Goal: Information Seeking & Learning: Check status

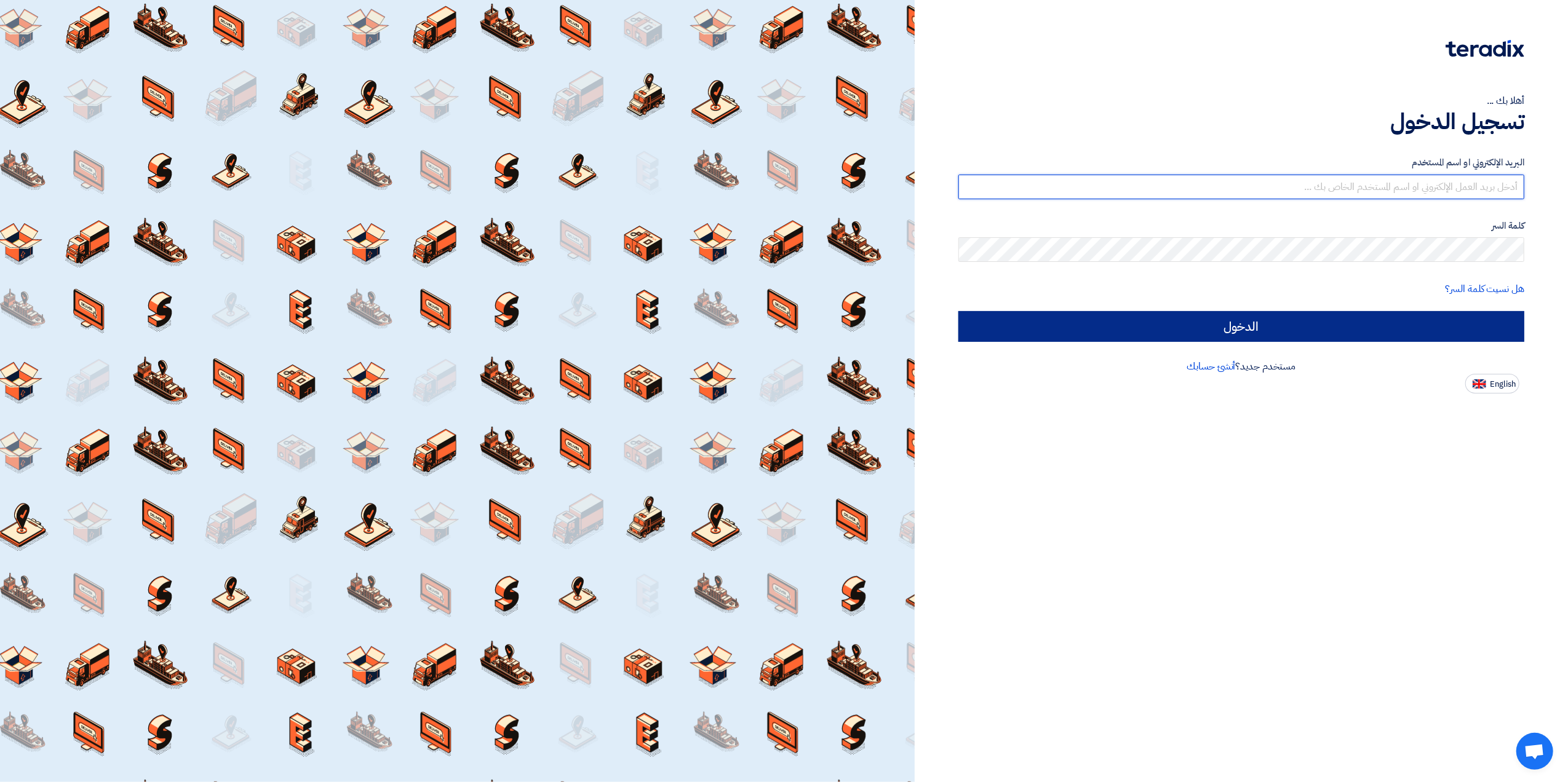
type input "[EMAIL_ADDRESS][DOMAIN_NAME]"
click at [1297, 326] on input "الدخول" at bounding box center [1242, 326] width 566 height 31
type input "Sign in"
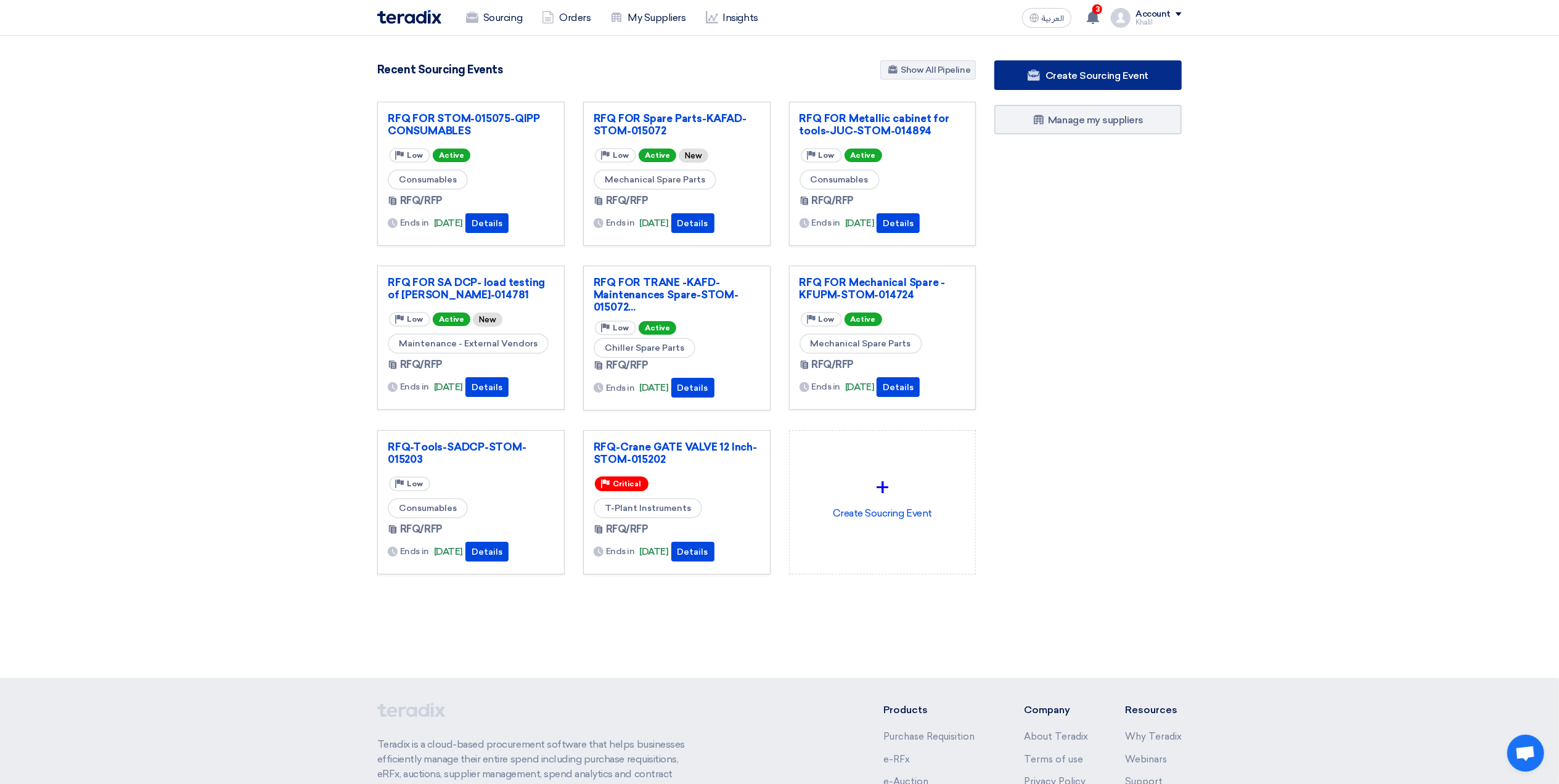
click at [1108, 81] on link "Create Sourcing Event" at bounding box center [1088, 76] width 188 height 30
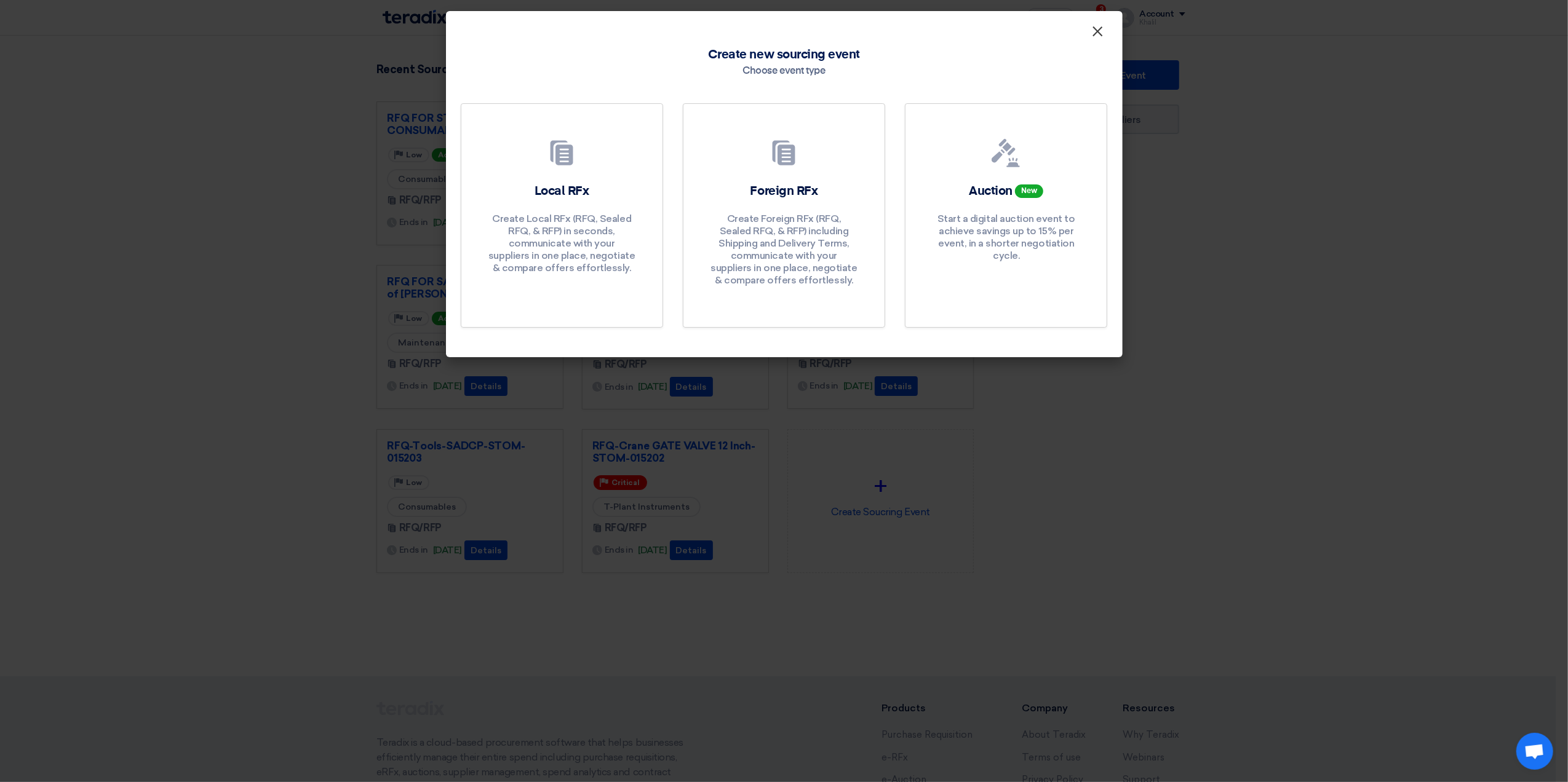
click at [1096, 30] on span "×" at bounding box center [1098, 34] width 13 height 24
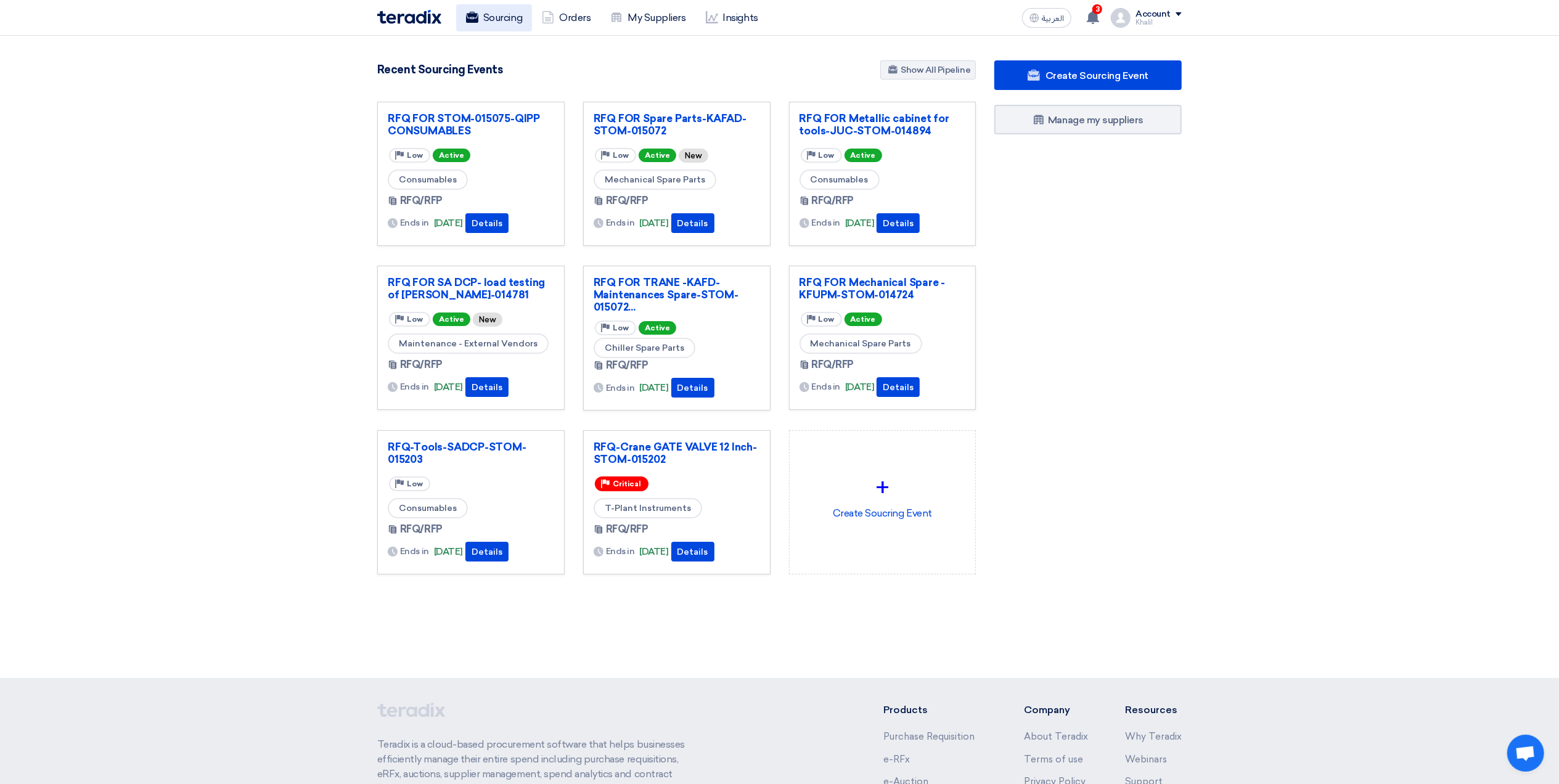
click at [512, 23] on link "Sourcing" at bounding box center [494, 17] width 76 height 27
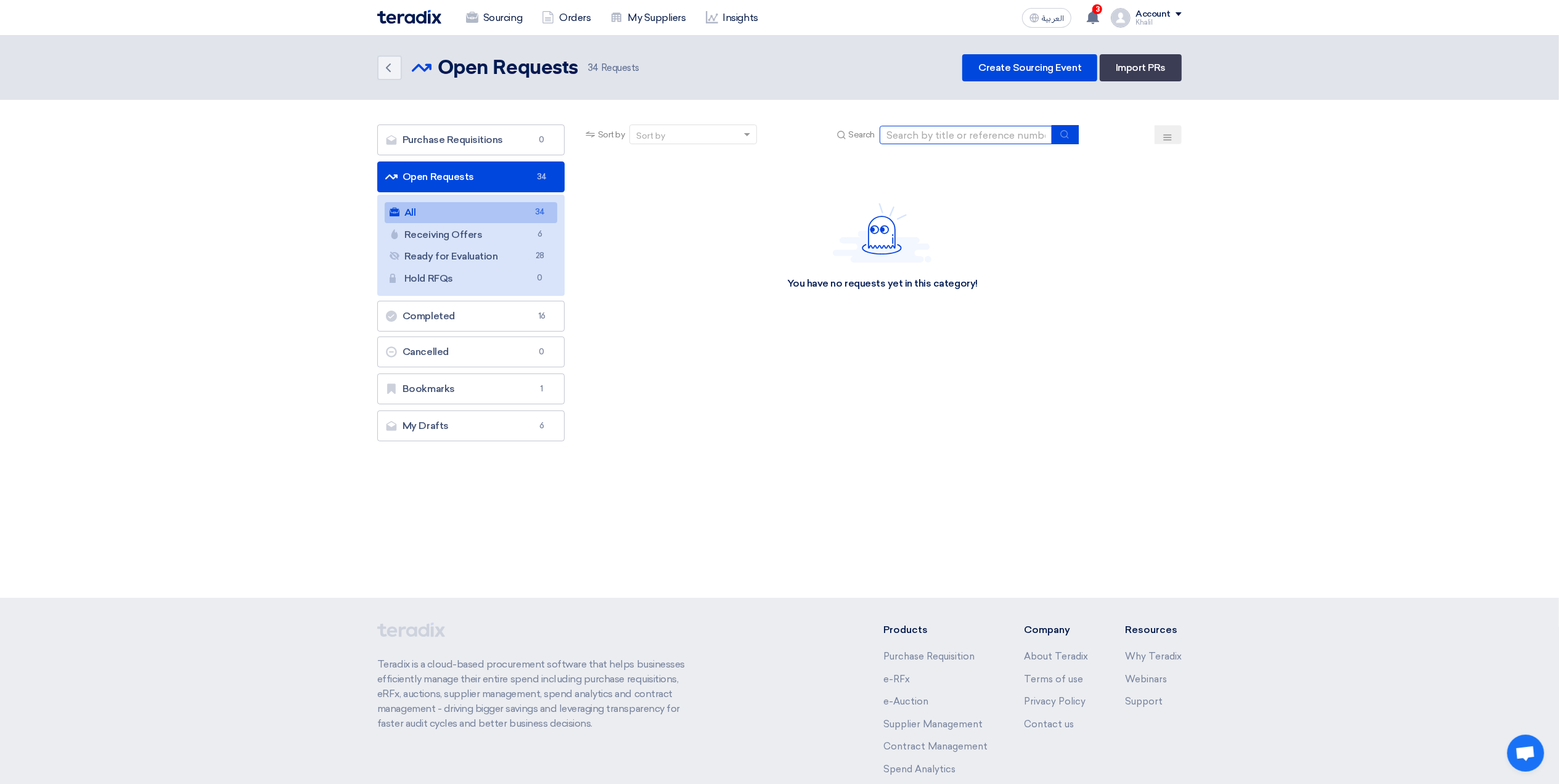
click at [932, 128] on input at bounding box center [966, 135] width 173 height 18
paste input "STOM-015054"
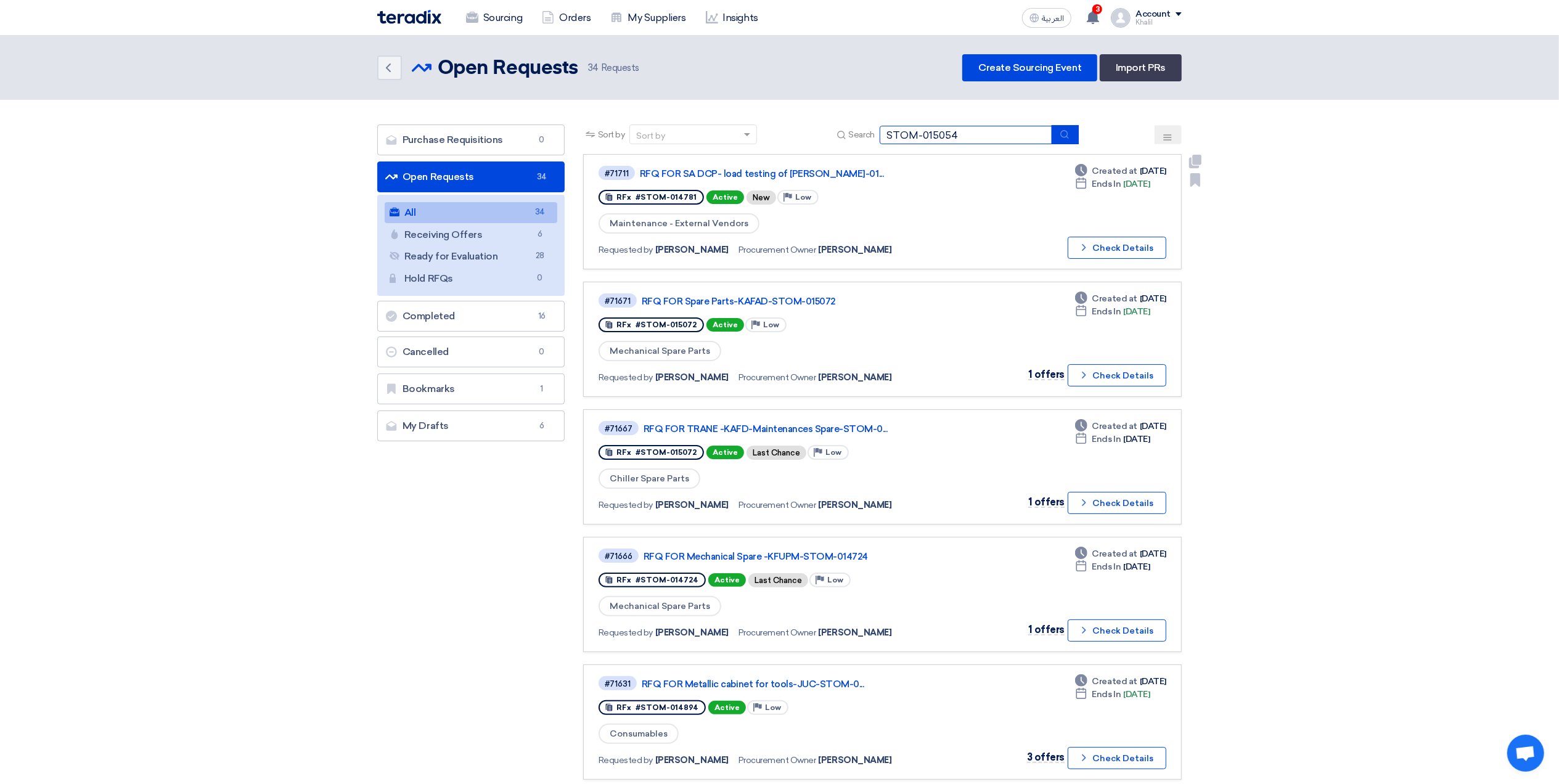
type input "STOM-015054"
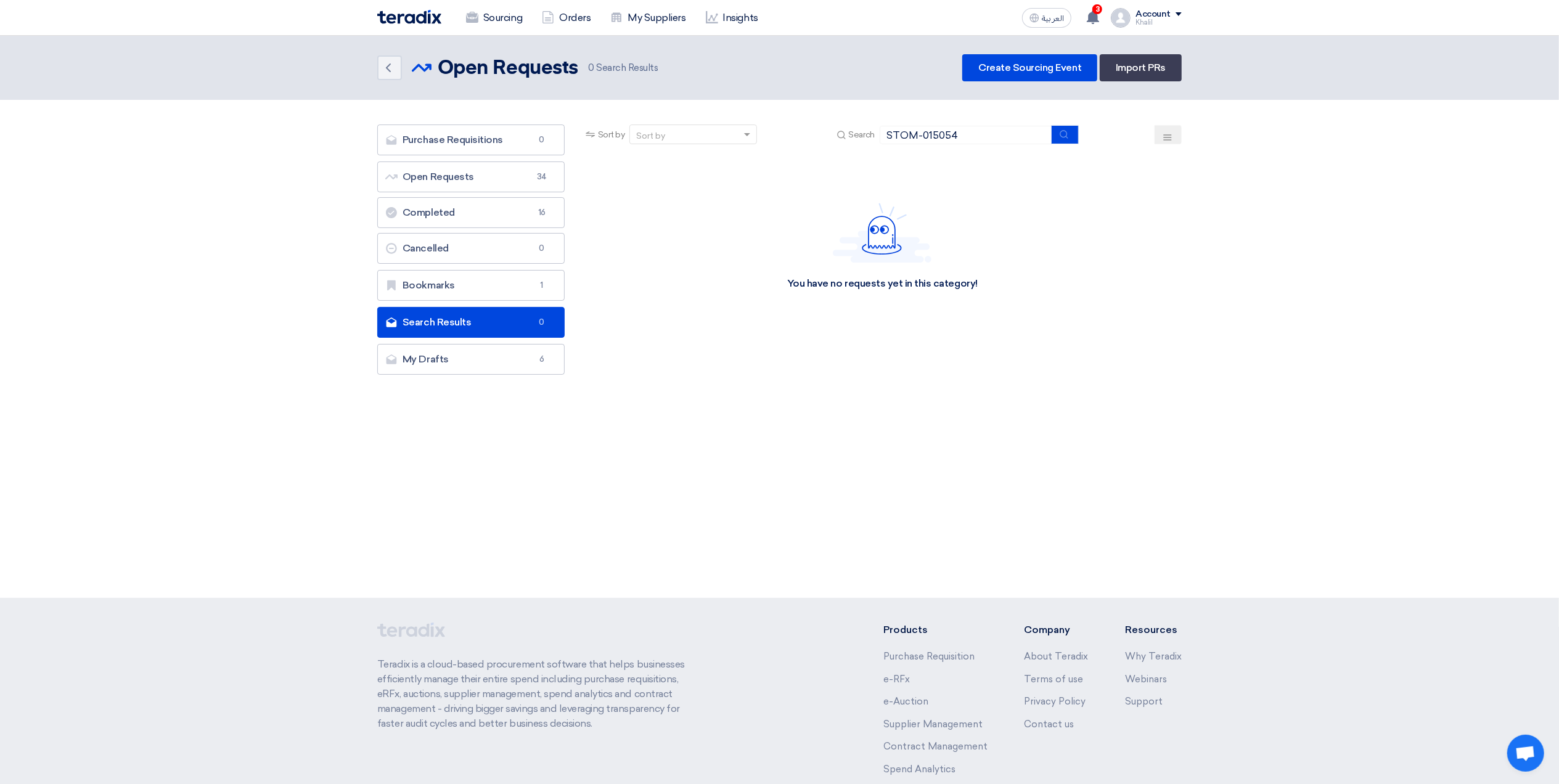
click at [497, 317] on link "Search Results Search Results 0" at bounding box center [471, 321] width 188 height 31
click at [520, 173] on link "Open Requests Open Requests 34" at bounding box center [471, 176] width 188 height 31
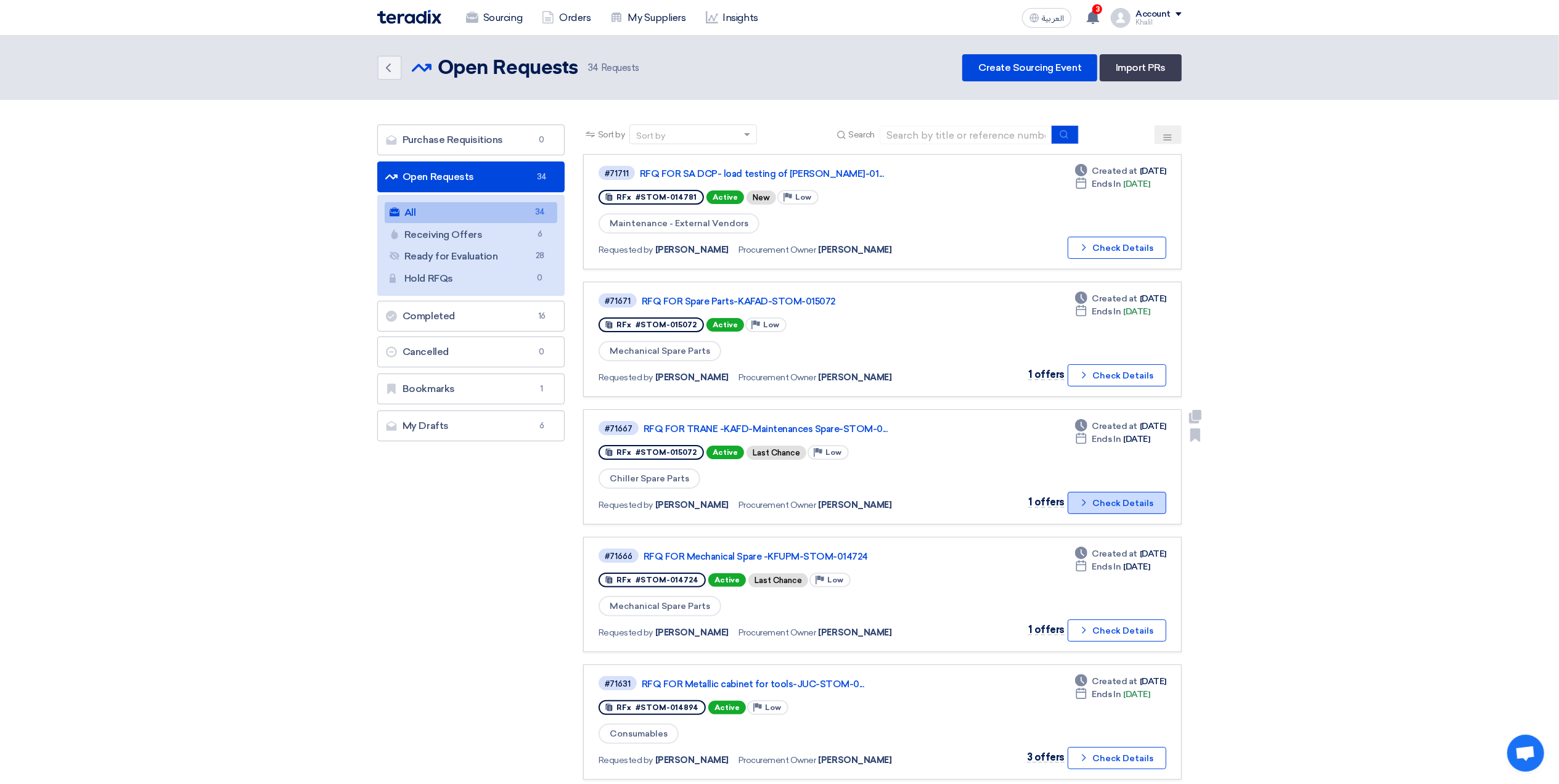
click at [1085, 502] on icon "Check details" at bounding box center [1084, 502] width 12 height 12
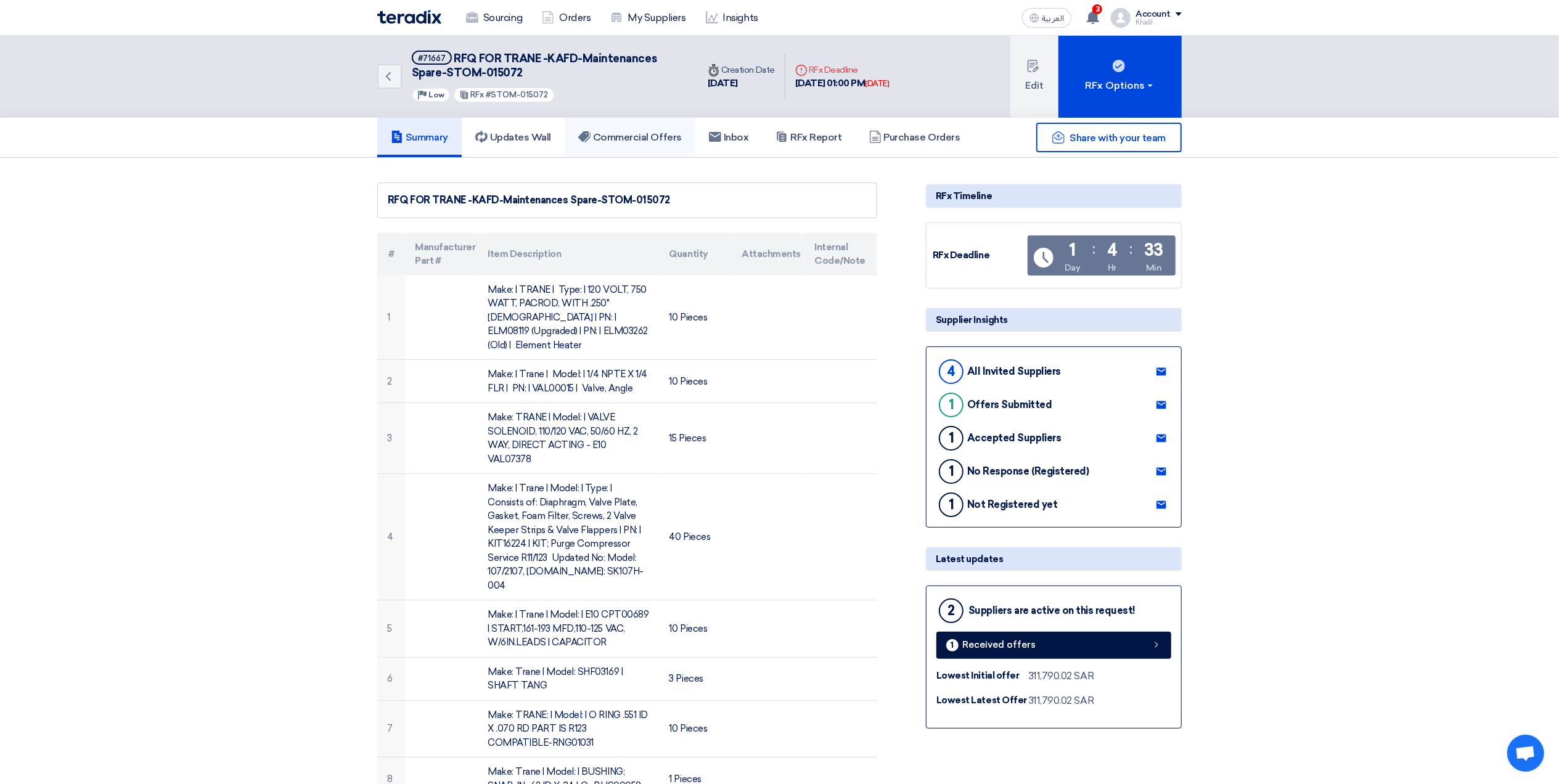
click at [646, 137] on h5 "Commercial Offers" at bounding box center [630, 138] width 103 height 13
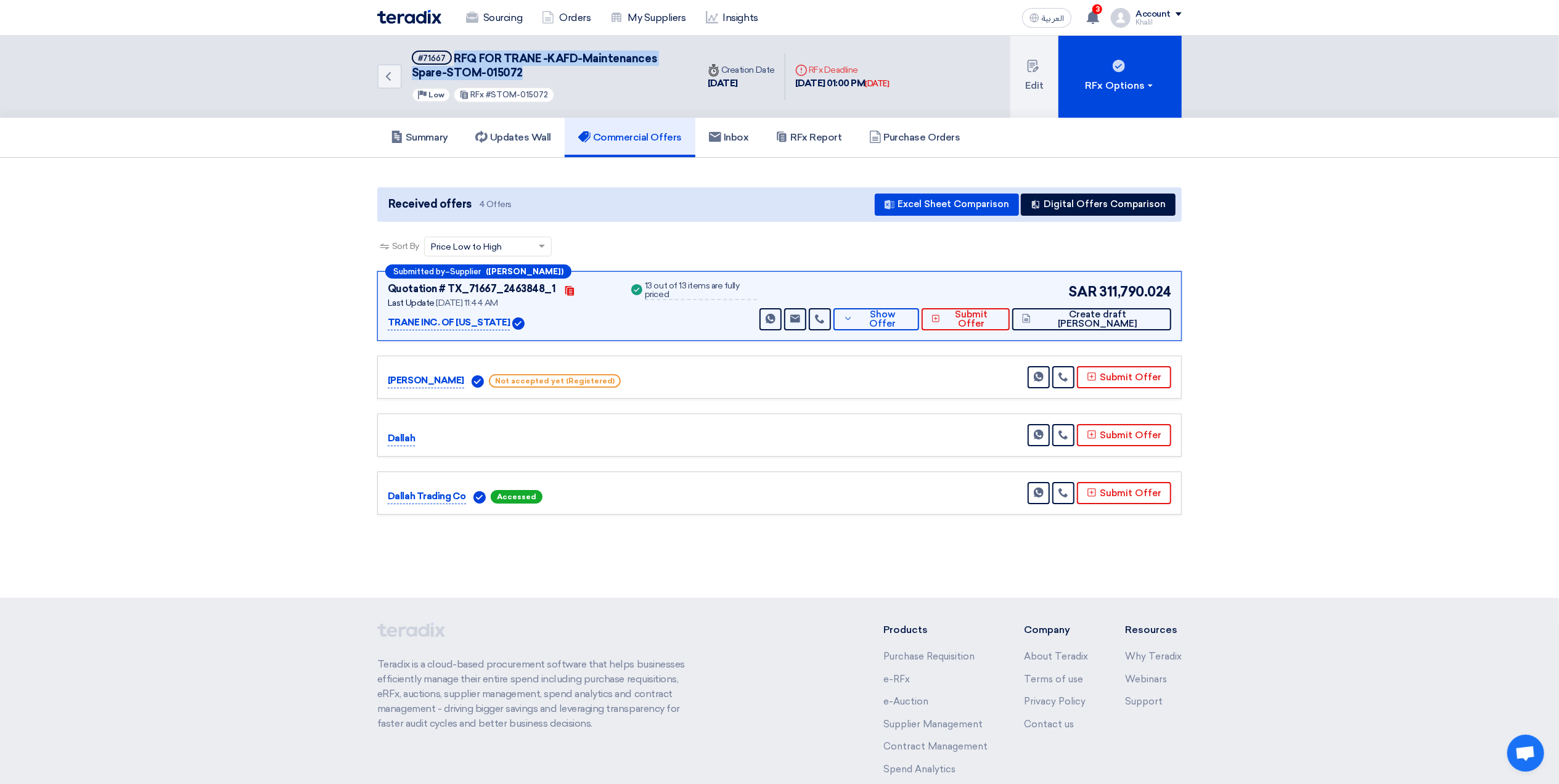
drag, startPoint x: 530, startPoint y: 70, endPoint x: 454, endPoint y: 50, distance: 78.6
click at [454, 50] on h5 "#71667 RFQ FOR TRANE -KAFD-Maintenances Spare-STOM-015072" at bounding box center [547, 65] width 271 height 30
copy span "RFQ FOR TRANE -KAFD-Maintenances Spare-STOM-015072"
